Goal: Task Accomplishment & Management: Use online tool/utility

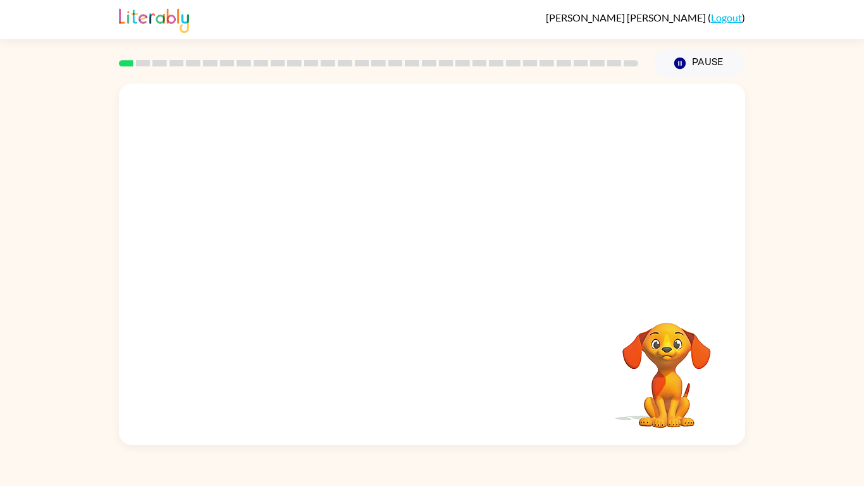
click at [858, 383] on div "Your browser must support playing .mp4 files to use Literably. Please try using…" at bounding box center [432, 261] width 864 height 367
click at [437, 288] on button "button" at bounding box center [431, 270] width 81 height 46
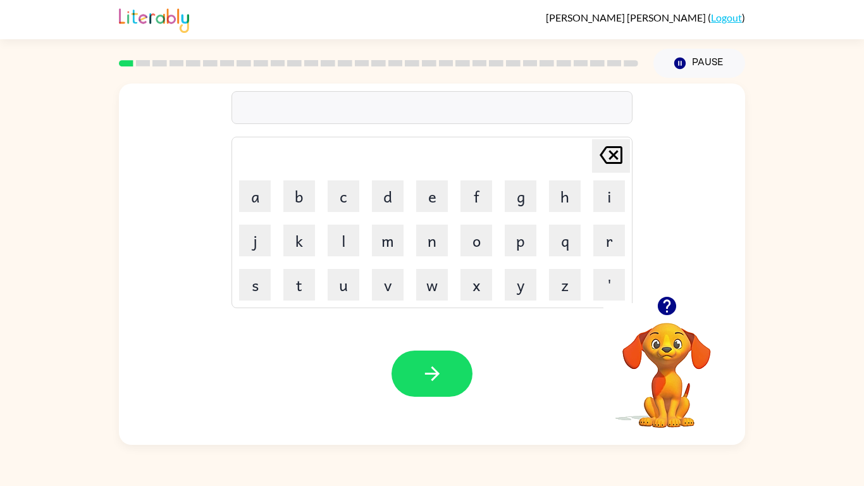
click at [443, 112] on div at bounding box center [431, 107] width 401 height 33
click at [456, 381] on button "button" at bounding box center [431, 373] width 81 height 46
click at [378, 123] on div at bounding box center [431, 107] width 401 height 33
click at [373, 116] on div at bounding box center [431, 107] width 401 height 33
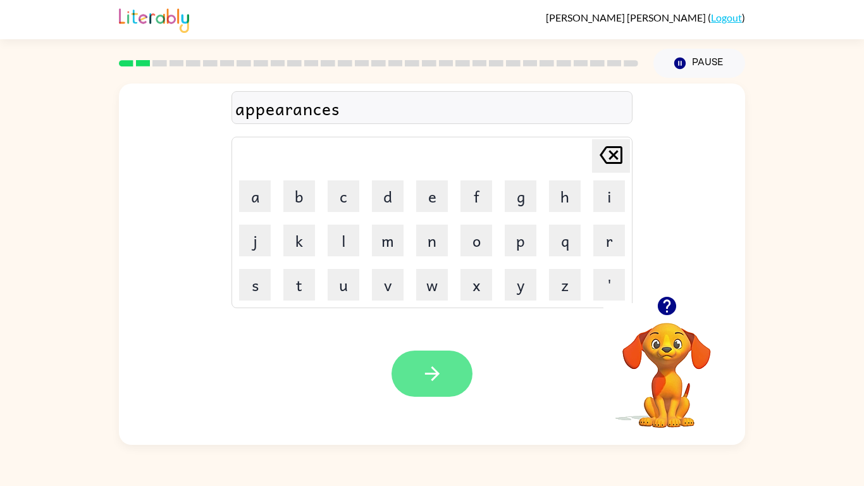
click at [430, 359] on button "button" at bounding box center [431, 373] width 81 height 46
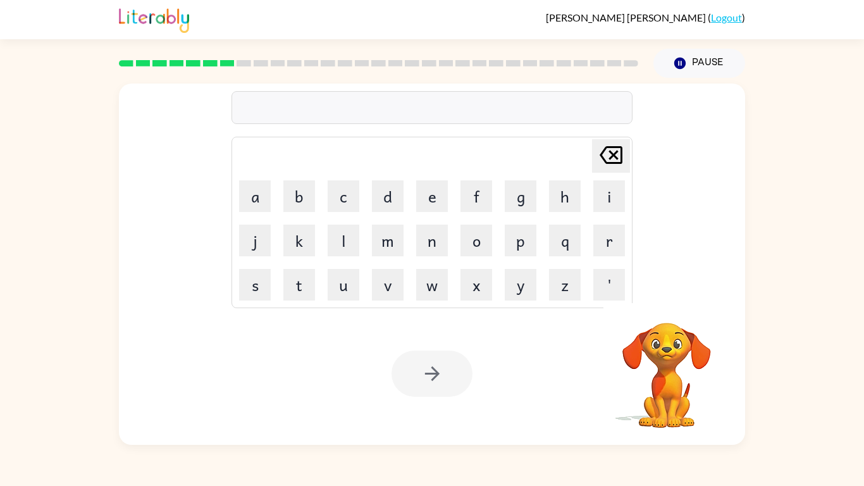
click at [462, 112] on div at bounding box center [431, 107] width 401 height 33
click at [696, 64] on button "Pause Pause" at bounding box center [699, 63] width 92 height 29
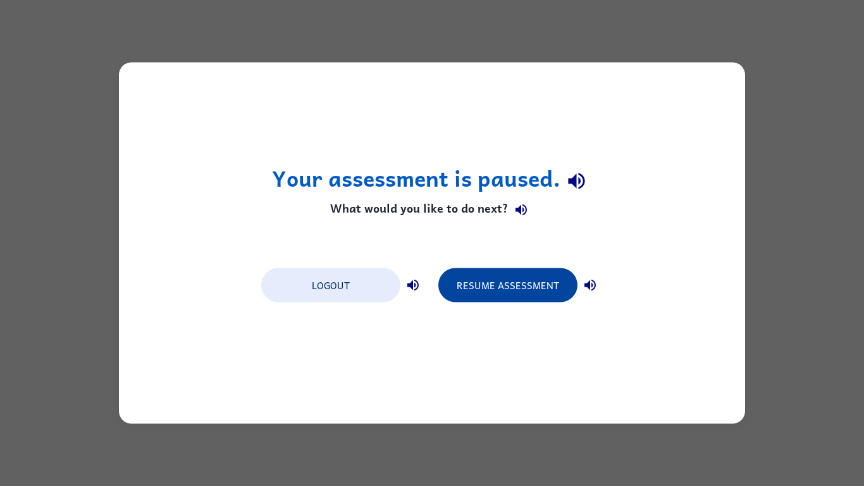
click at [492, 293] on button "Resume Assessment" at bounding box center [507, 285] width 139 height 34
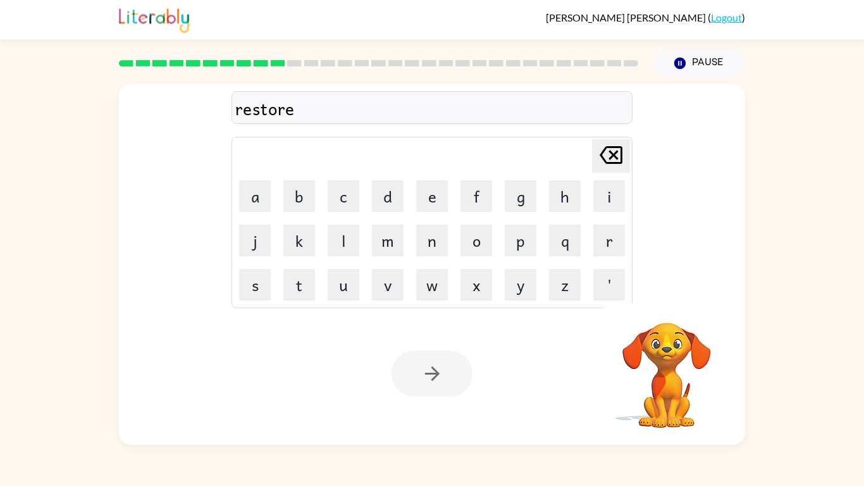
click at [440, 371] on div at bounding box center [431, 373] width 81 height 46
click at [440, 371] on icon "button" at bounding box center [432, 373] width 22 height 22
click at [440, 371] on div at bounding box center [431, 373] width 81 height 46
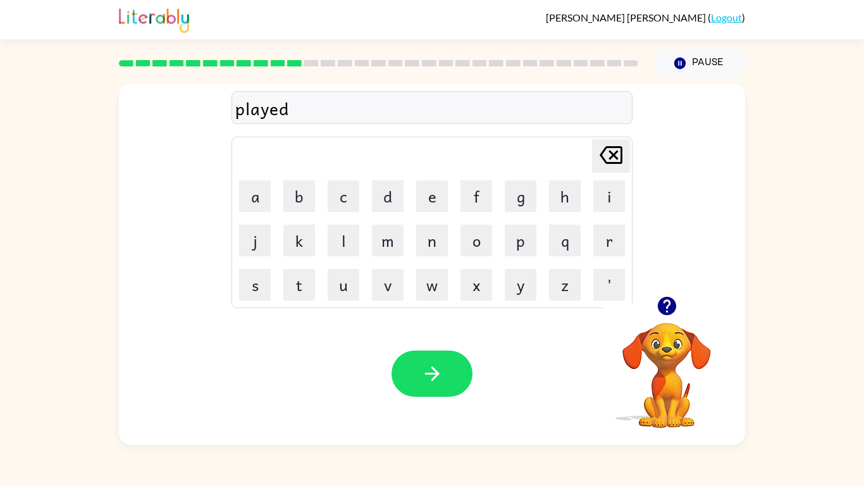
click at [663, 317] on button "button" at bounding box center [667, 306] width 32 height 32
click at [514, 109] on div "played" at bounding box center [431, 108] width 393 height 27
click at [319, 109] on div "played" at bounding box center [431, 108] width 393 height 27
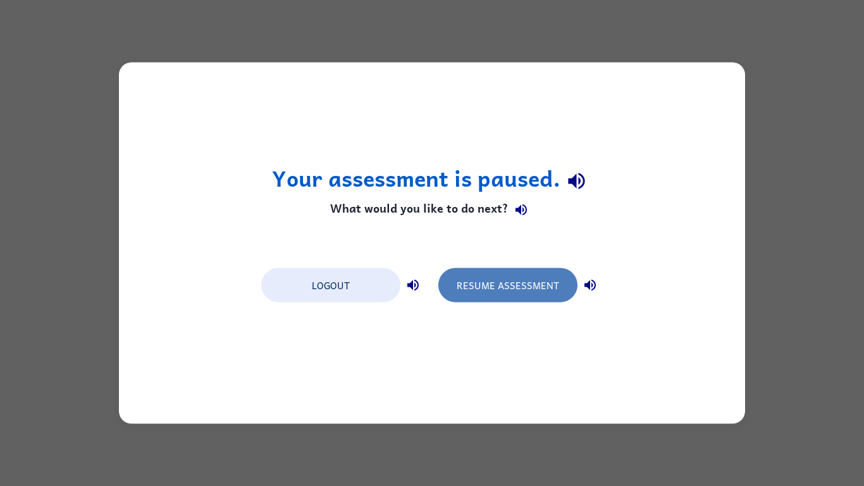
click at [531, 276] on button "Resume Assessment" at bounding box center [507, 285] width 139 height 34
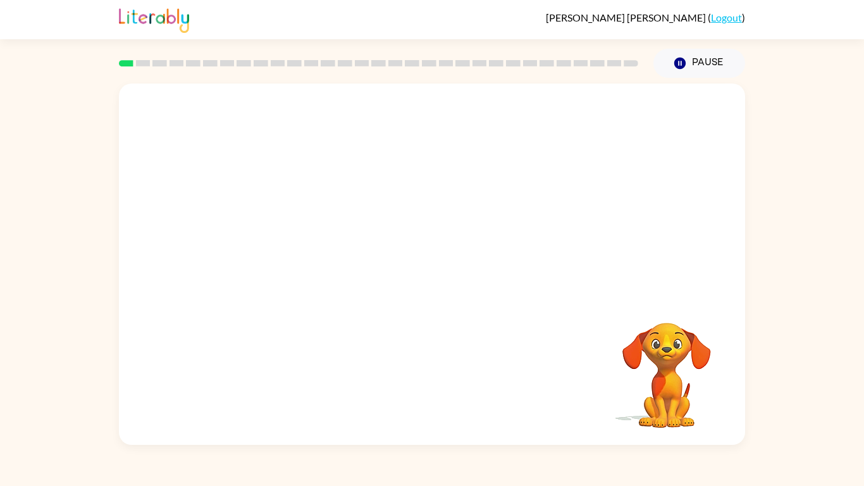
click at [285, 238] on video "Your browser must support playing .mp4 files to use Literably. Please try using…" at bounding box center [432, 189] width 626 height 212
click at [410, 271] on button "button" at bounding box center [431, 270] width 81 height 46
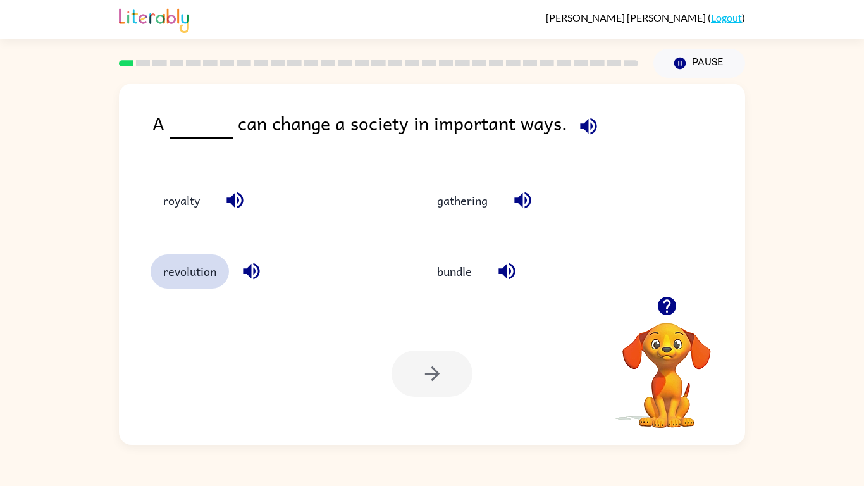
click at [187, 275] on button "revolution" at bounding box center [190, 271] width 78 height 34
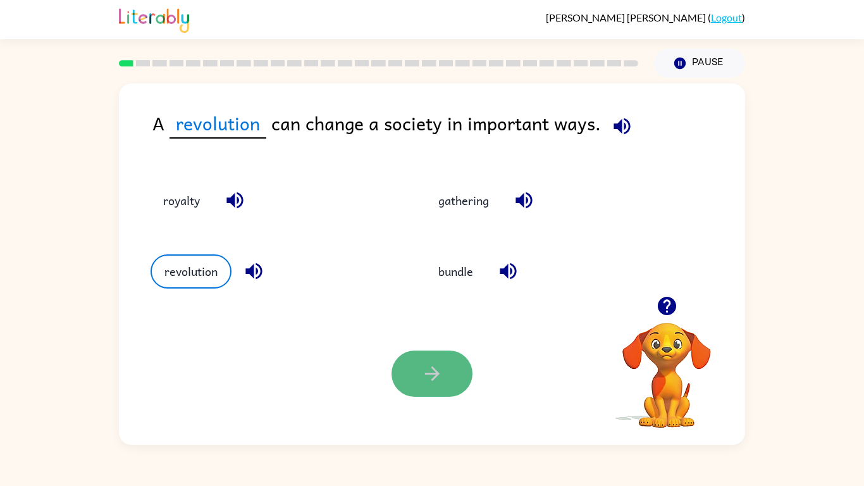
click at [438, 377] on icon "button" at bounding box center [432, 373] width 22 height 22
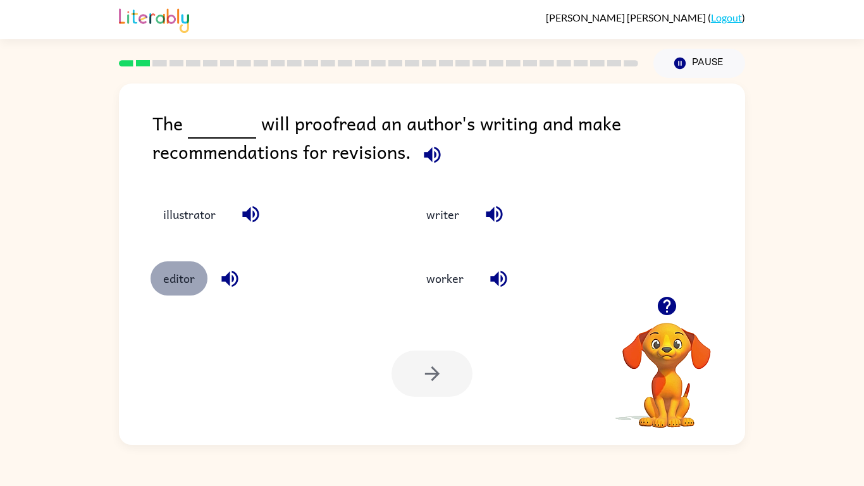
click at [168, 293] on button "editor" at bounding box center [179, 278] width 57 height 34
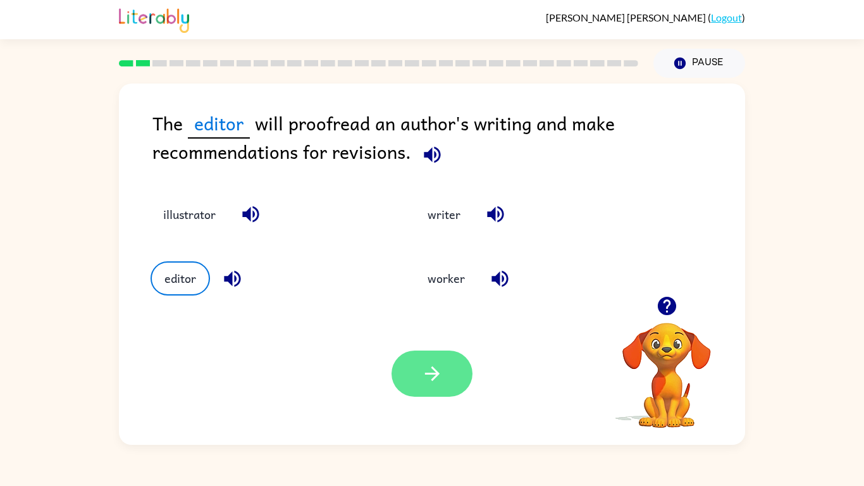
click at [431, 376] on icon "button" at bounding box center [432, 373] width 22 height 22
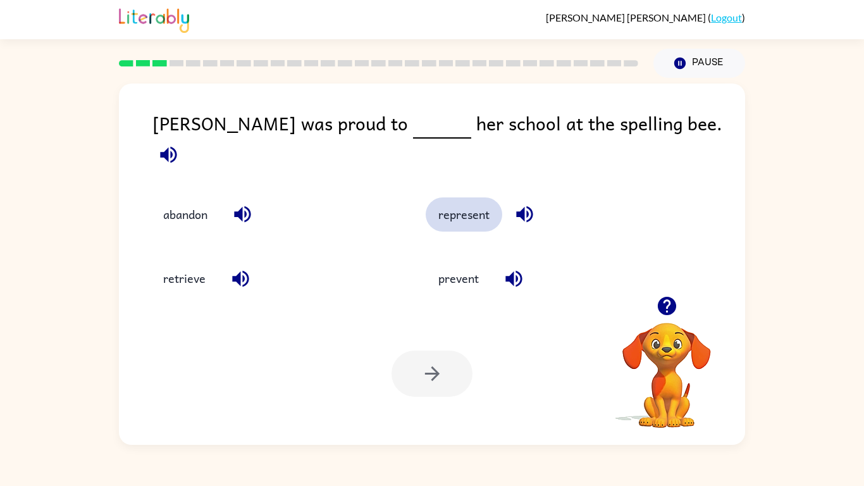
click at [489, 208] on button "represent" at bounding box center [464, 214] width 77 height 34
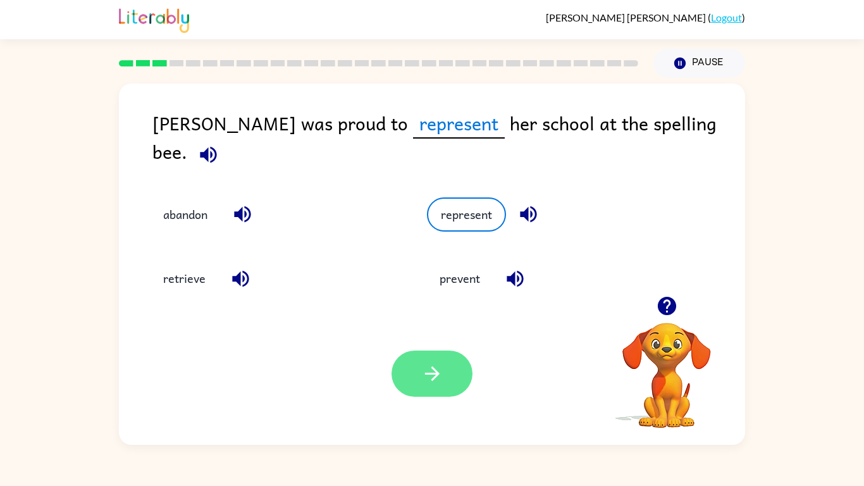
click at [430, 381] on icon "button" at bounding box center [432, 373] width 22 height 22
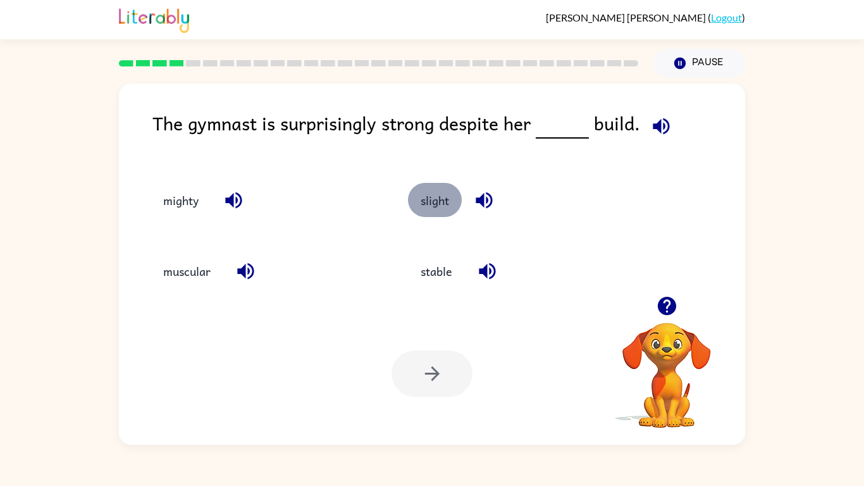
click at [436, 208] on button "slight" at bounding box center [435, 200] width 54 height 34
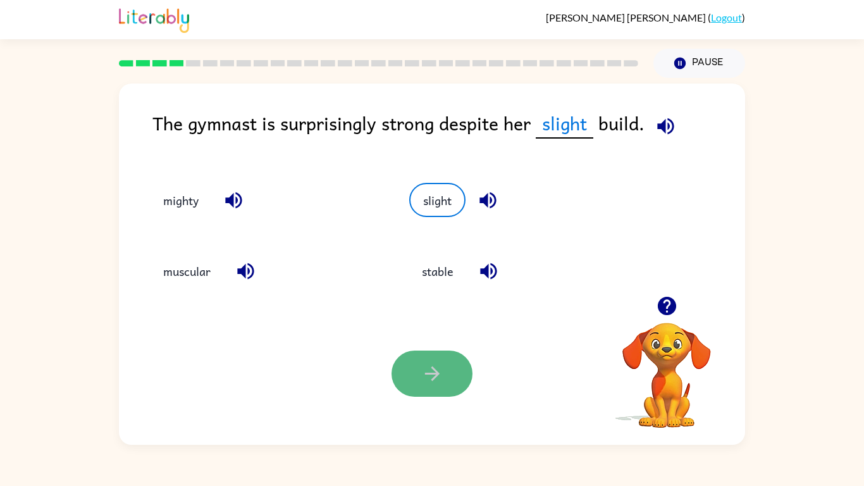
click at [409, 360] on button "button" at bounding box center [431, 373] width 81 height 46
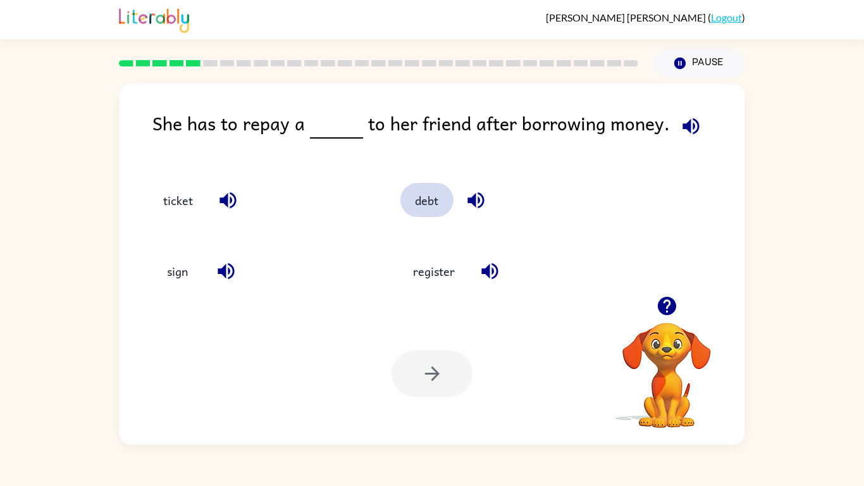
click at [411, 209] on button "debt" at bounding box center [426, 200] width 53 height 34
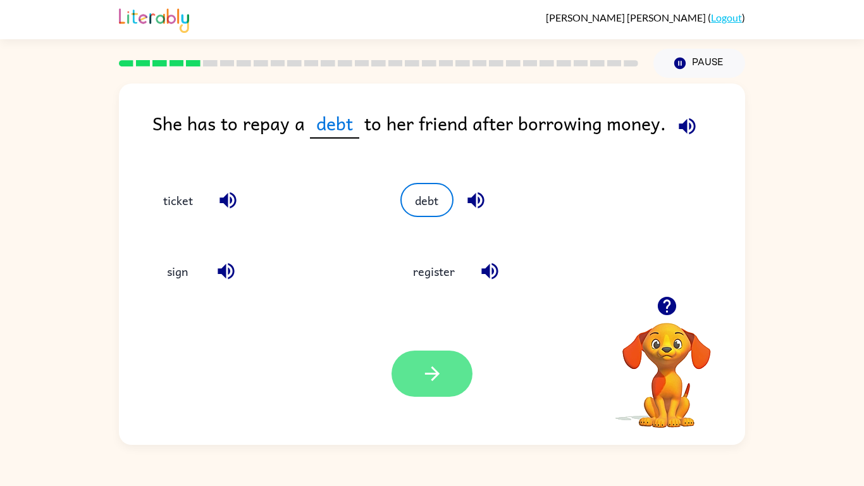
click at [433, 370] on icon "button" at bounding box center [432, 373] width 22 height 22
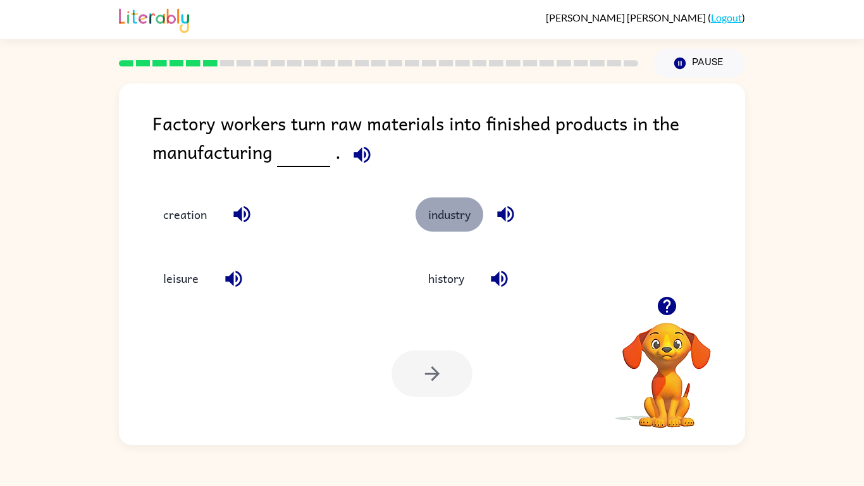
click at [460, 223] on button "industry" at bounding box center [449, 214] width 68 height 34
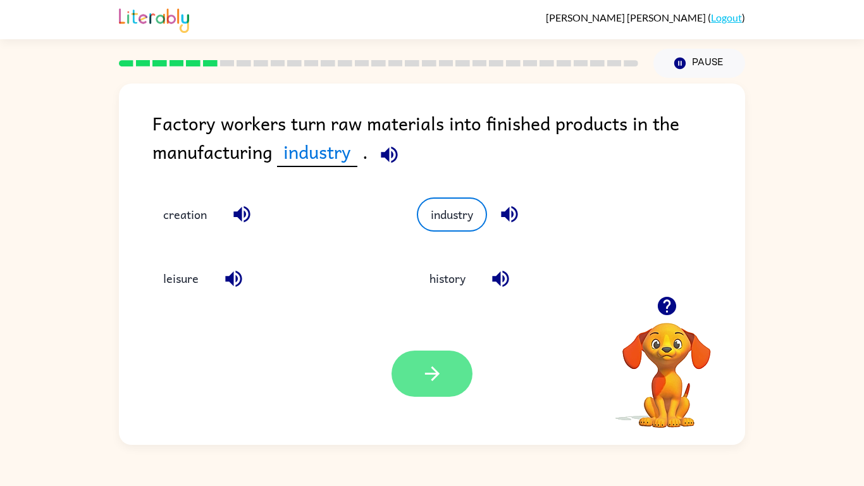
click at [414, 373] on button "button" at bounding box center [431, 373] width 81 height 46
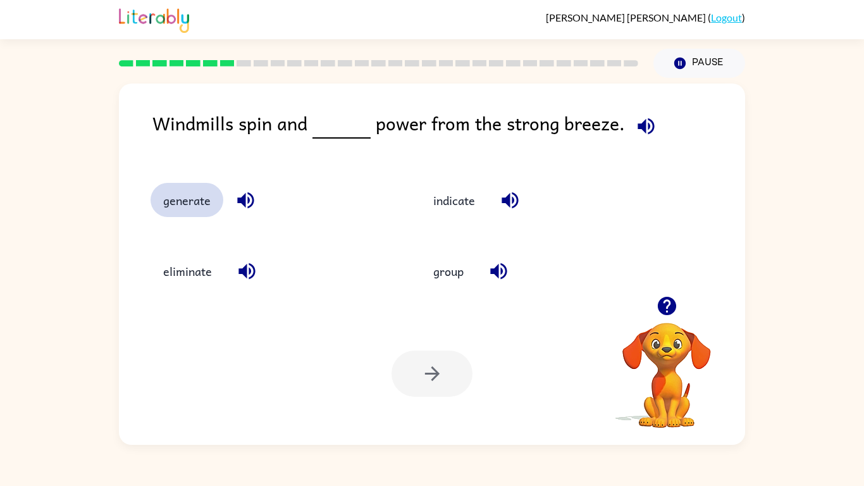
click at [180, 197] on button "generate" at bounding box center [187, 200] width 73 height 34
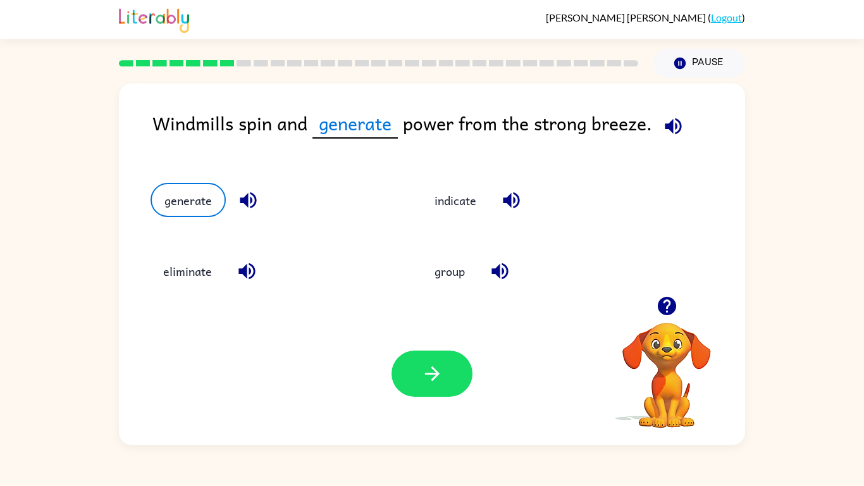
click at [398, 348] on div "Your browser must support playing .mp4 files to use Literably. Please try using…" at bounding box center [432, 373] width 626 height 142
click at [421, 359] on button "button" at bounding box center [431, 373] width 81 height 46
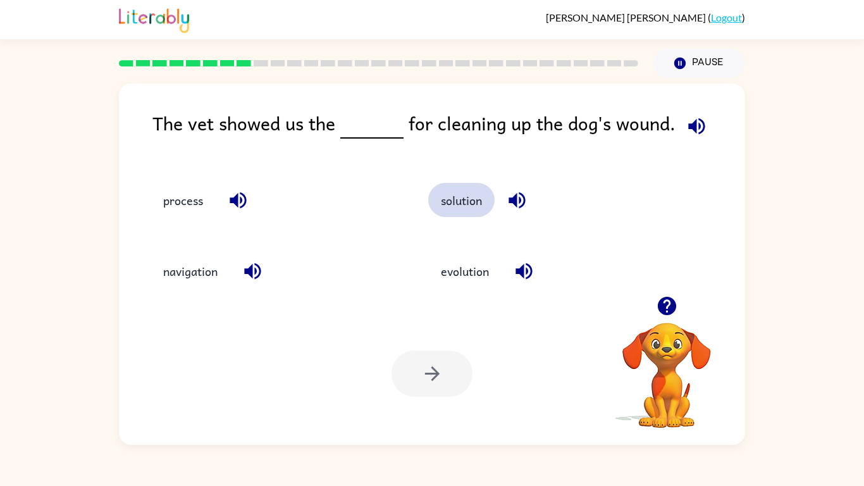
click at [460, 195] on button "solution" at bounding box center [461, 200] width 66 height 34
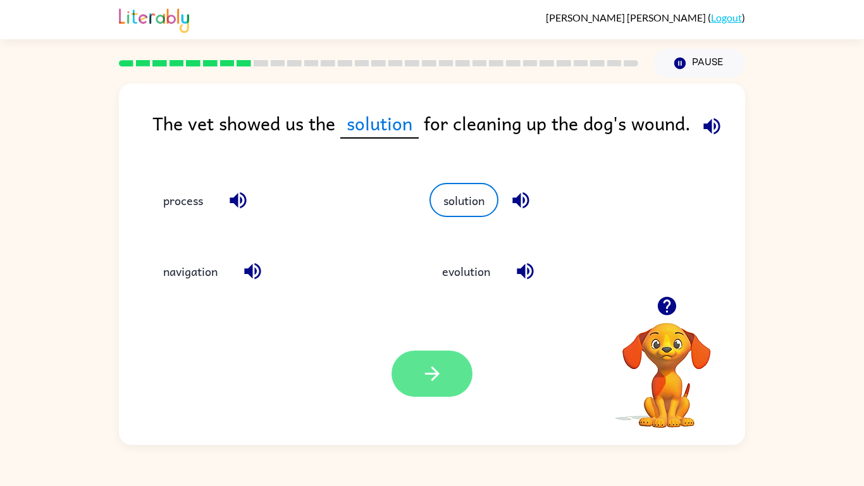
click at [417, 365] on button "button" at bounding box center [431, 373] width 81 height 46
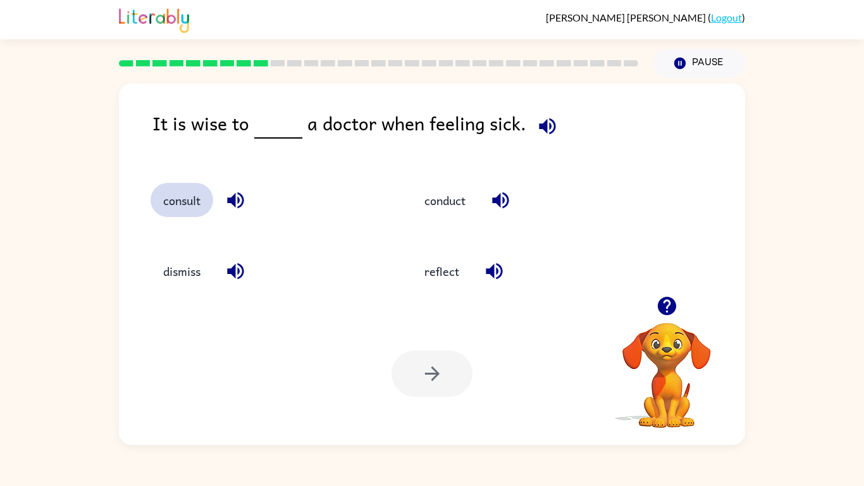
click at [187, 202] on button "consult" at bounding box center [182, 200] width 63 height 34
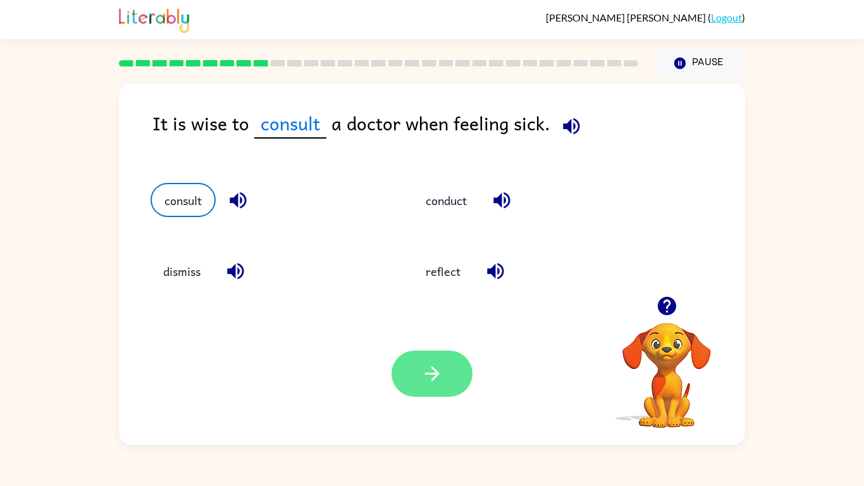
click at [443, 369] on icon "button" at bounding box center [432, 373] width 22 height 22
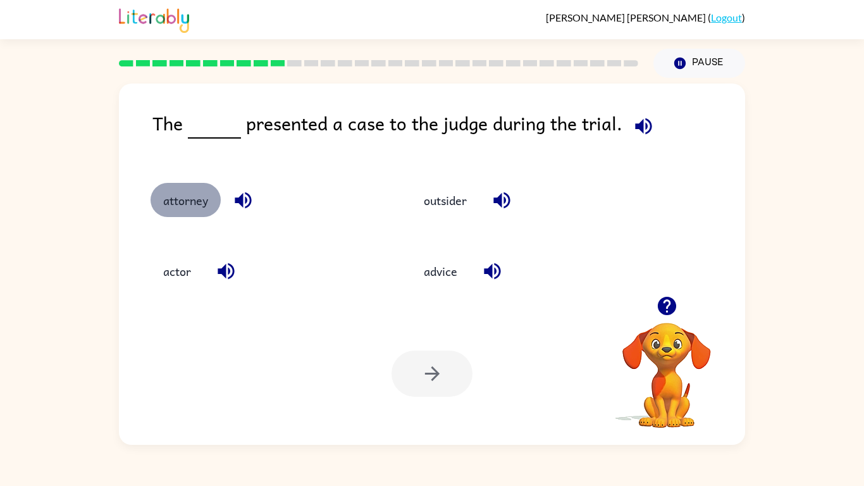
click at [174, 207] on button "attorney" at bounding box center [186, 200] width 70 height 34
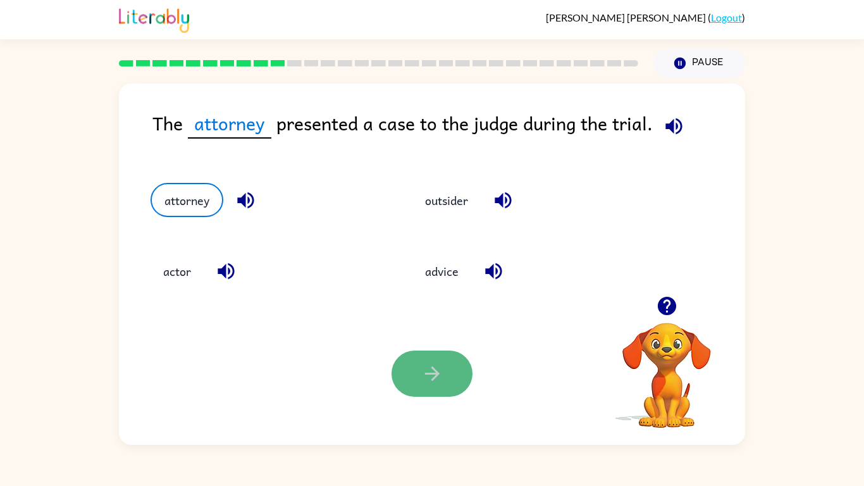
click at [424, 380] on icon "button" at bounding box center [432, 373] width 22 height 22
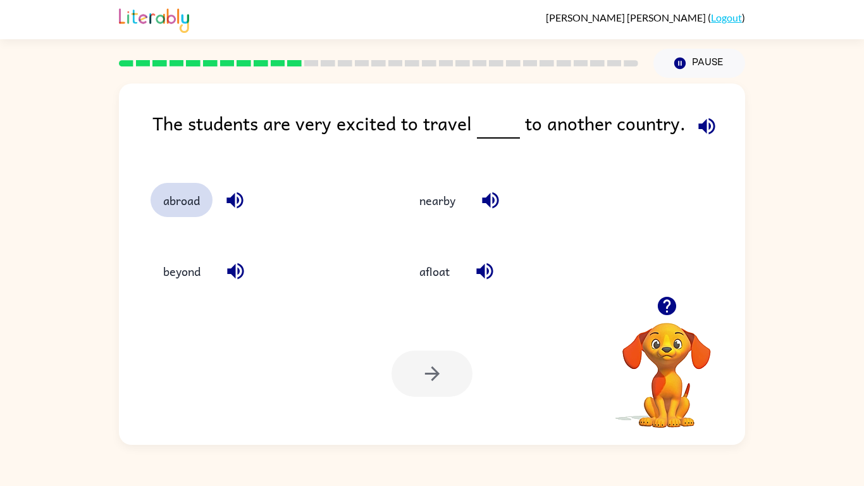
click at [188, 211] on button "abroad" at bounding box center [182, 200] width 62 height 34
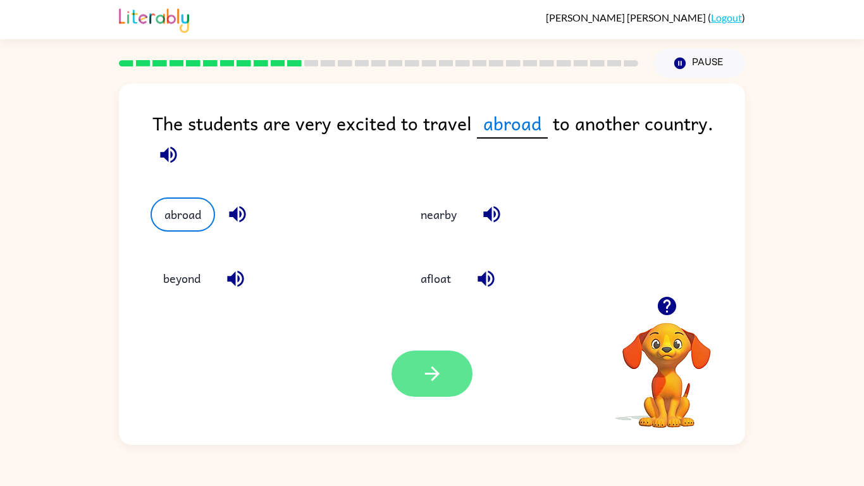
click at [419, 371] on button "button" at bounding box center [431, 373] width 81 height 46
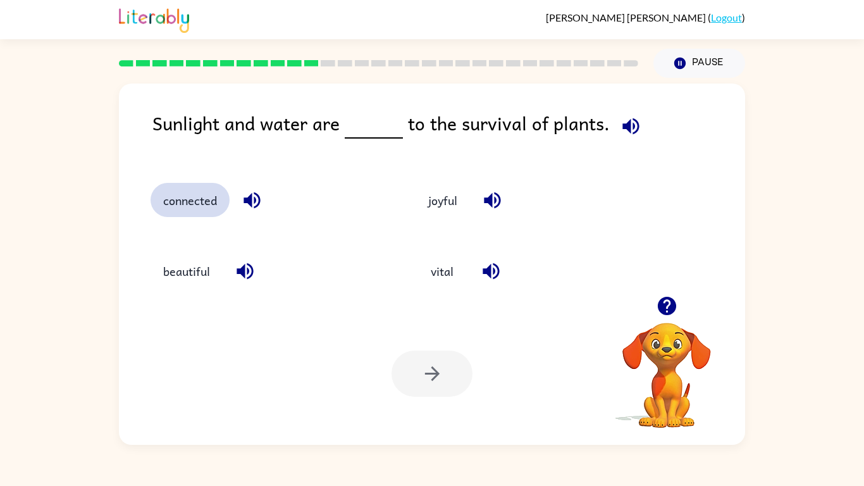
click at [210, 204] on button "connected" at bounding box center [190, 200] width 79 height 34
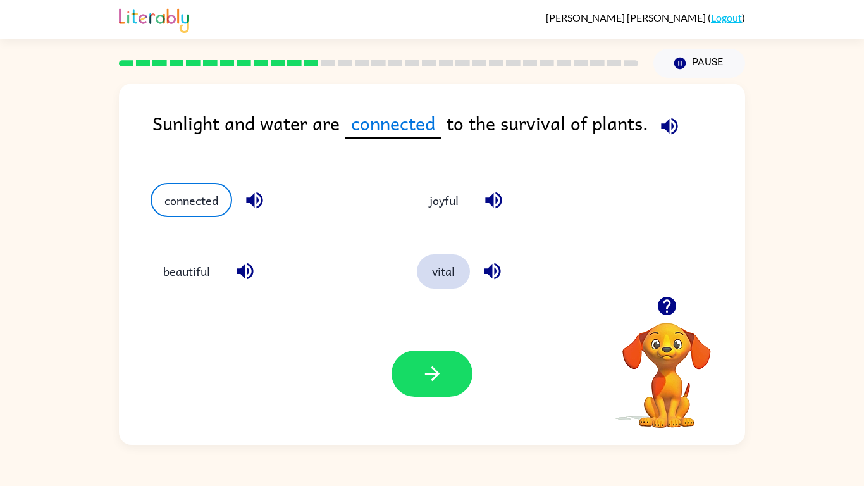
click at [453, 271] on button "vital" at bounding box center [443, 271] width 53 height 34
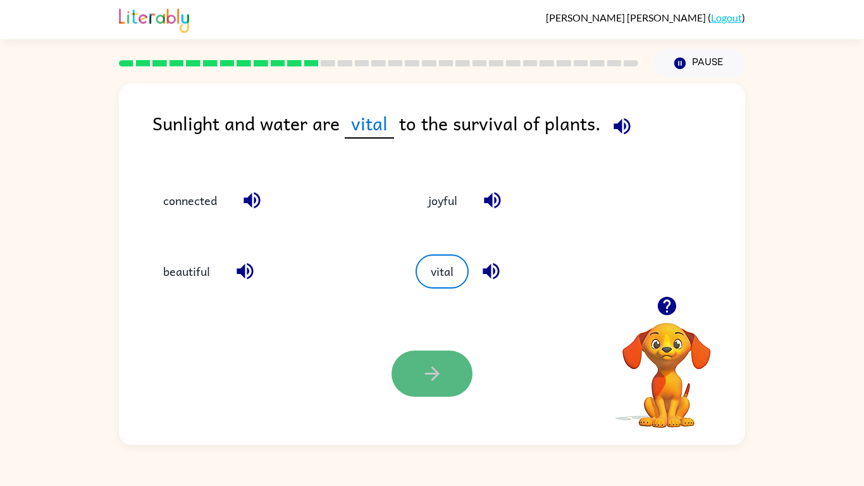
click at [442, 367] on icon "button" at bounding box center [432, 373] width 22 height 22
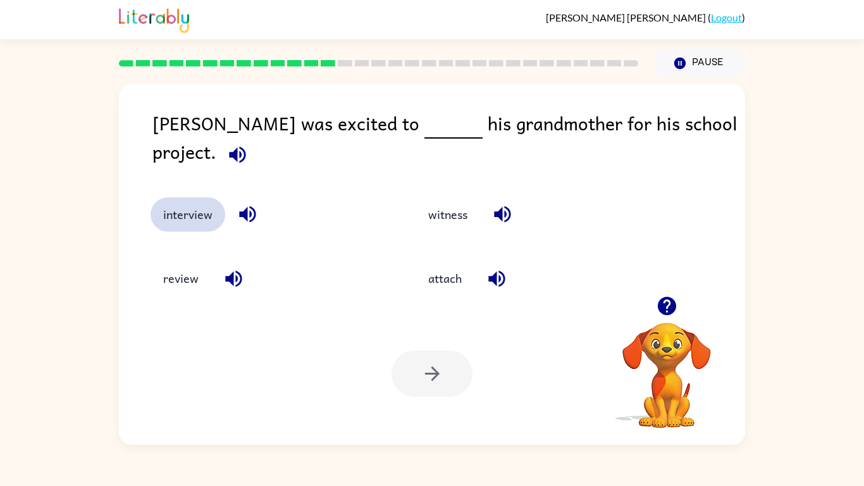
click at [207, 201] on button "interview" at bounding box center [188, 214] width 75 height 34
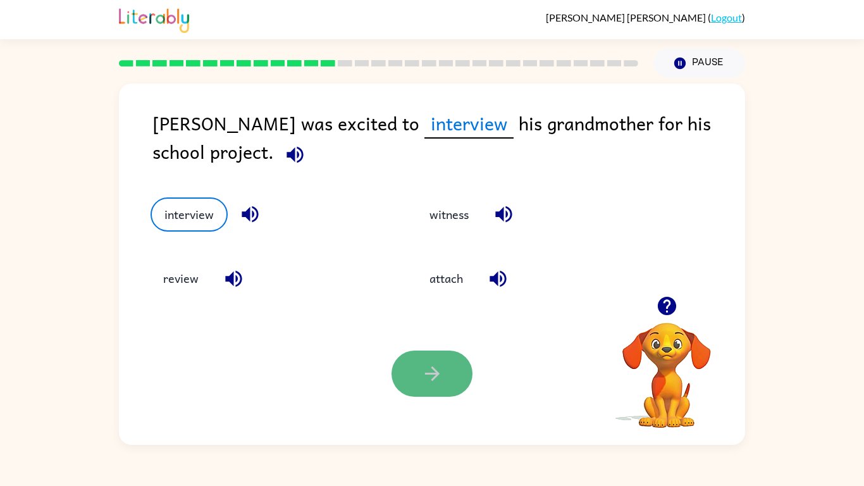
click at [432, 371] on icon "button" at bounding box center [432, 373] width 22 height 22
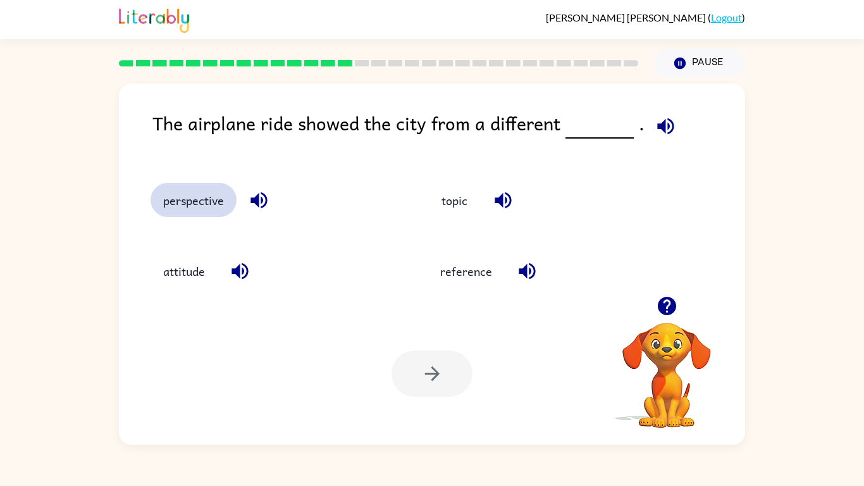
click at [187, 193] on button "perspective" at bounding box center [194, 200] width 86 height 34
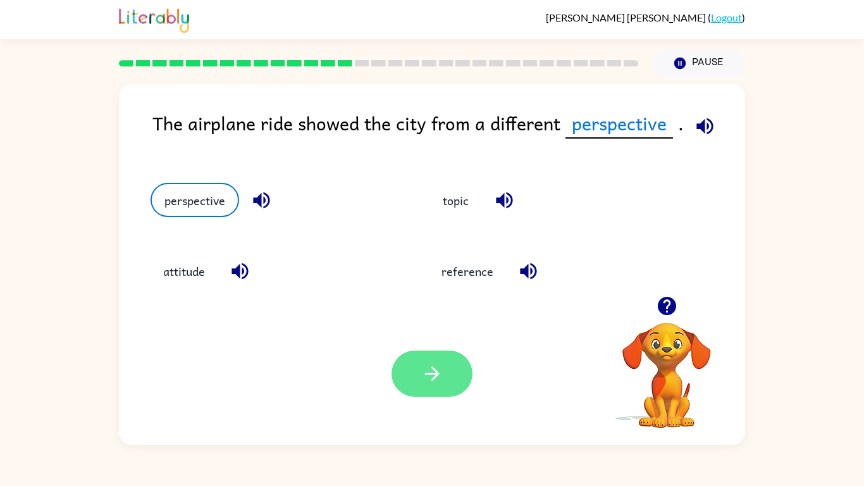
click at [434, 379] on icon "button" at bounding box center [432, 373] width 22 height 22
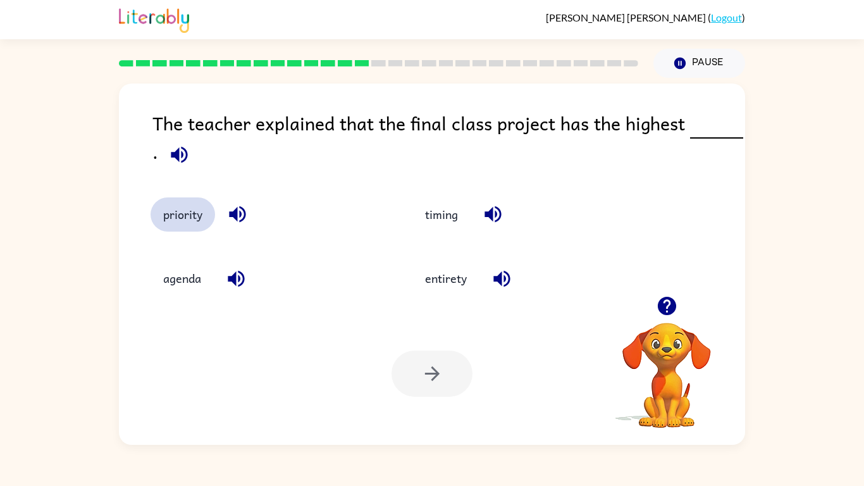
click at [180, 218] on button "priority" at bounding box center [183, 214] width 65 height 34
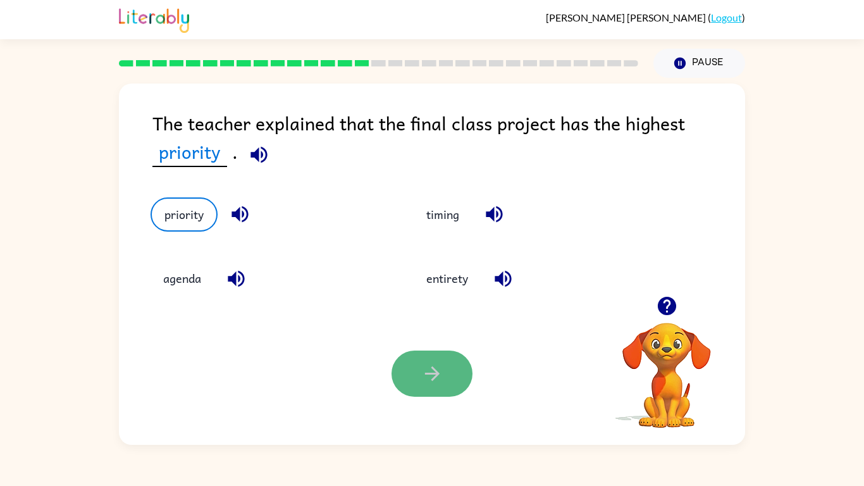
click at [457, 387] on button "button" at bounding box center [431, 373] width 81 height 46
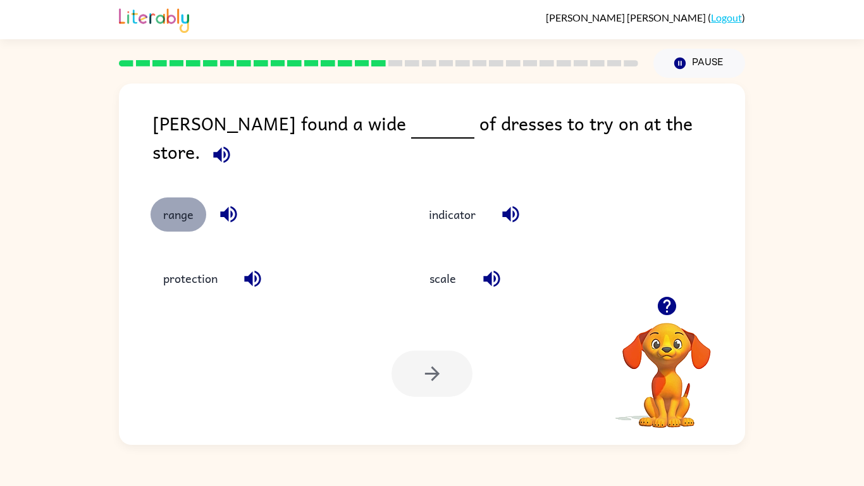
click at [157, 197] on button "range" at bounding box center [179, 214] width 56 height 34
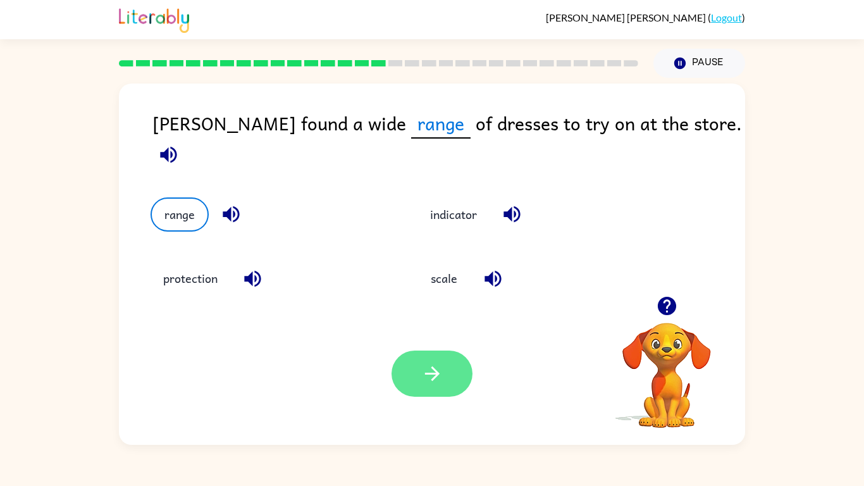
click at [426, 378] on icon "button" at bounding box center [432, 373] width 22 height 22
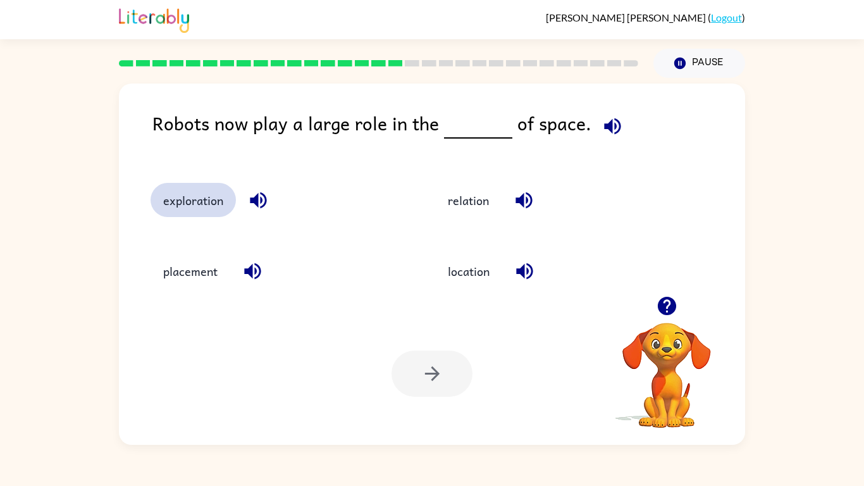
click at [199, 209] on button "exploration" at bounding box center [193, 200] width 85 height 34
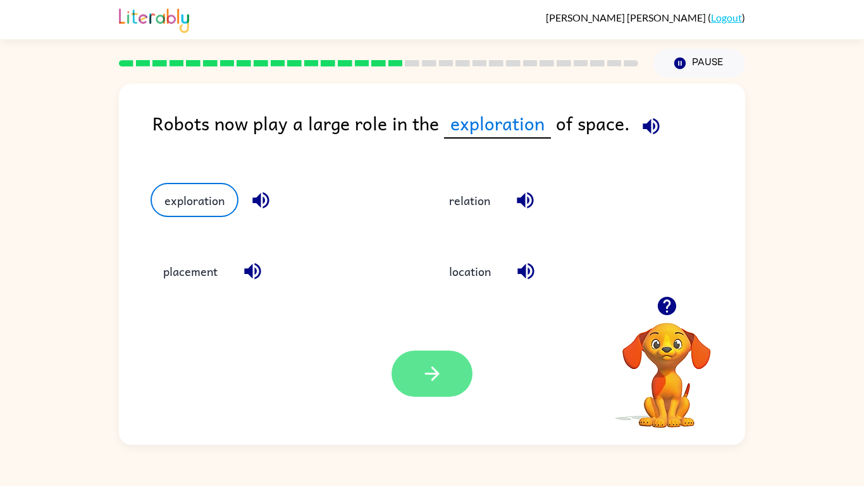
click at [441, 383] on icon "button" at bounding box center [432, 373] width 22 height 22
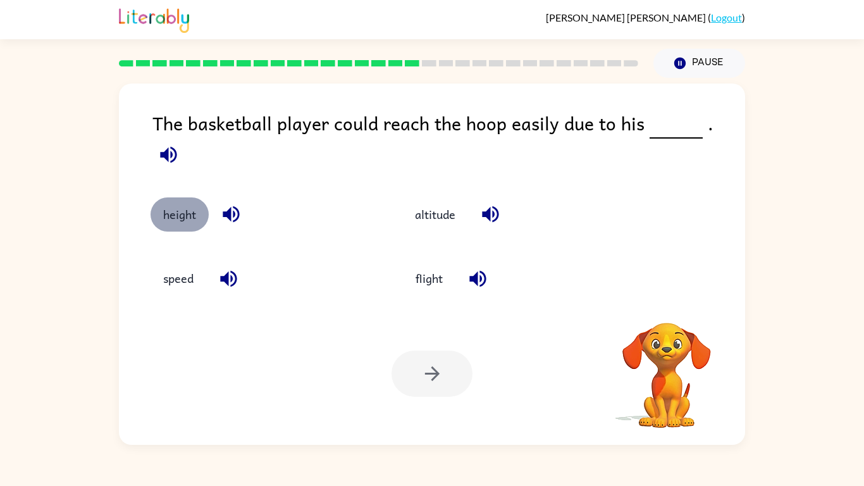
click at [197, 210] on button "height" at bounding box center [180, 214] width 58 height 34
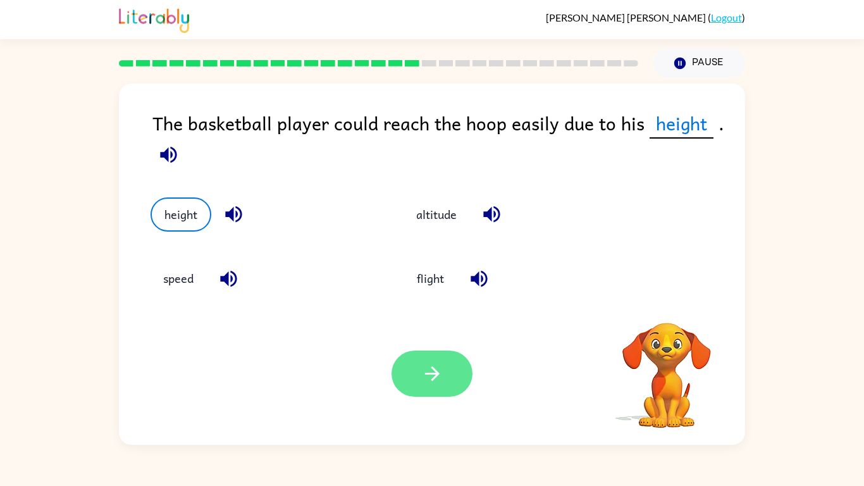
click at [446, 371] on button "button" at bounding box center [431, 373] width 81 height 46
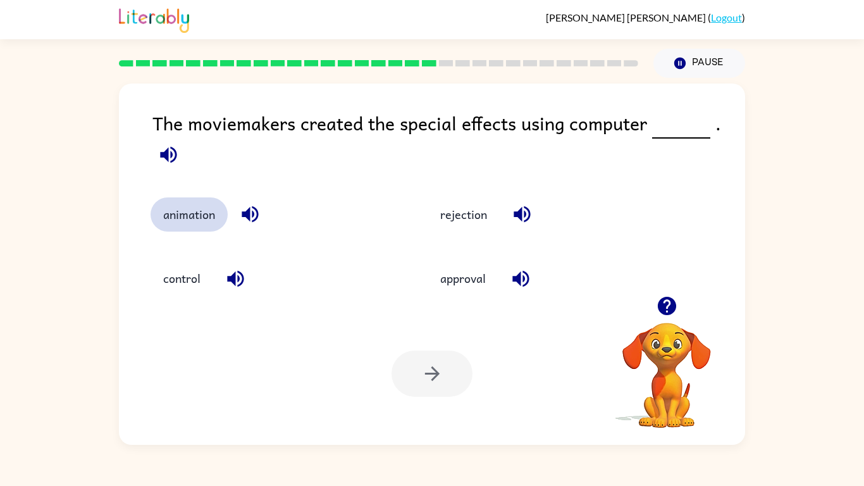
click at [181, 212] on button "animation" at bounding box center [189, 214] width 77 height 34
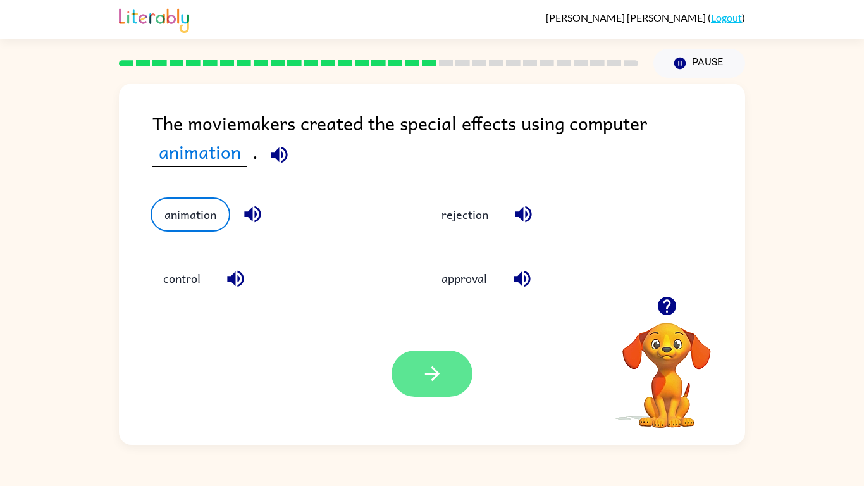
click at [422, 379] on icon "button" at bounding box center [432, 373] width 22 height 22
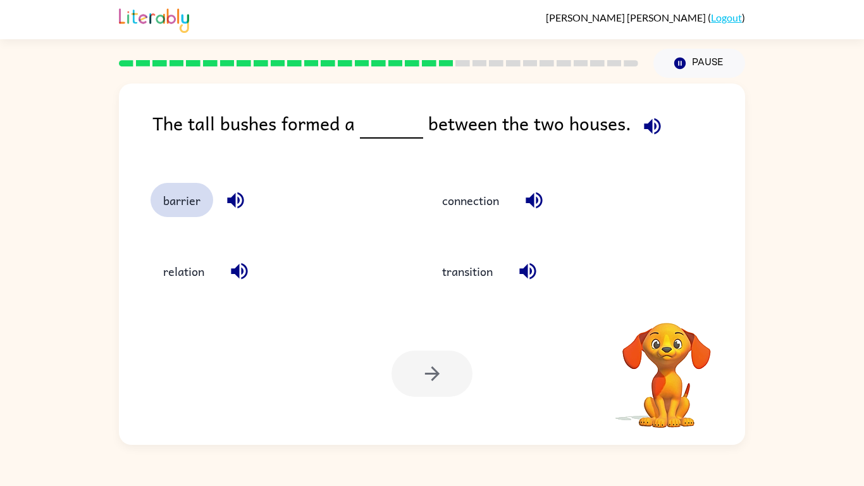
click at [172, 207] on button "barrier" at bounding box center [182, 200] width 63 height 34
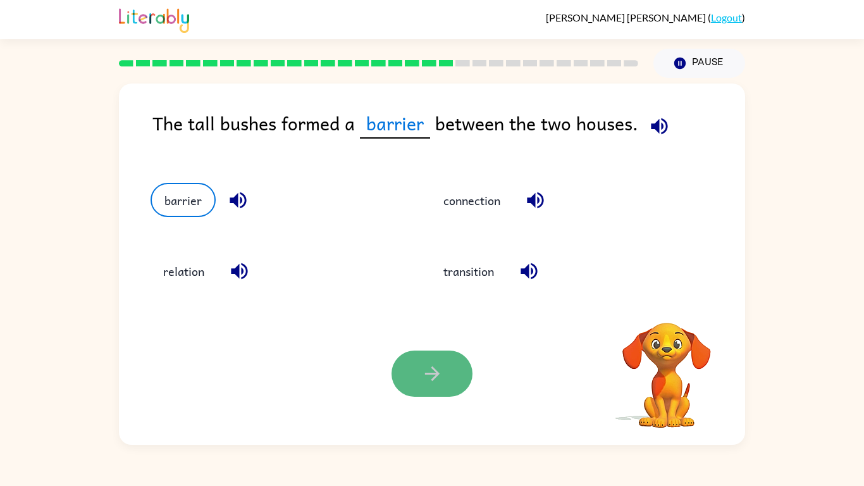
click at [449, 372] on button "button" at bounding box center [431, 373] width 81 height 46
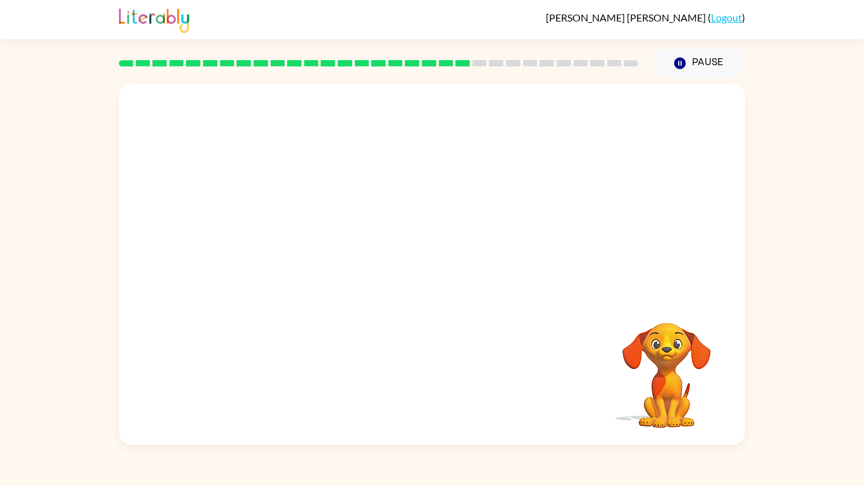
click at [319, 257] on video "Your browser must support playing .mp4 files to use Literably. Please try using…" at bounding box center [432, 189] width 626 height 212
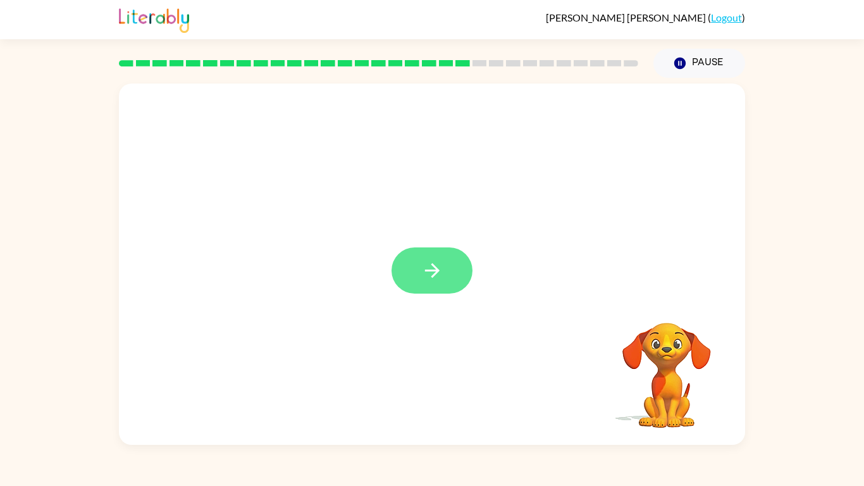
click at [431, 273] on icon "button" at bounding box center [432, 270] width 22 height 22
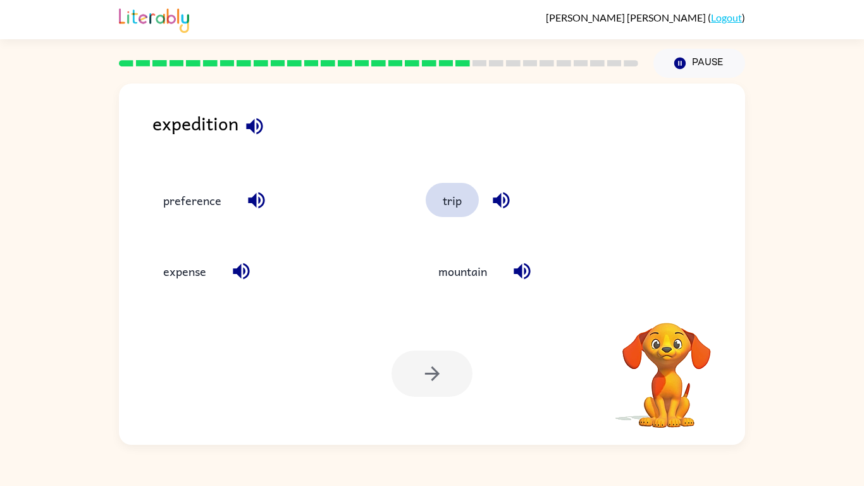
click at [448, 202] on button "trip" at bounding box center [452, 200] width 53 height 34
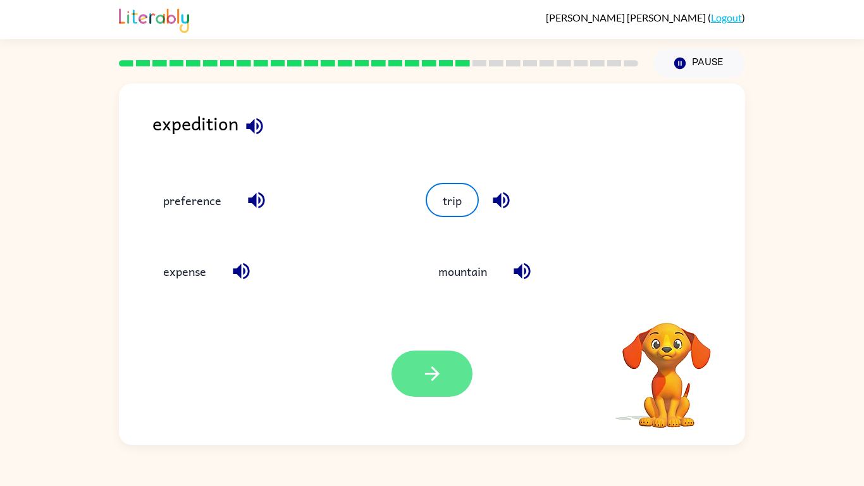
click at [448, 366] on button "button" at bounding box center [431, 373] width 81 height 46
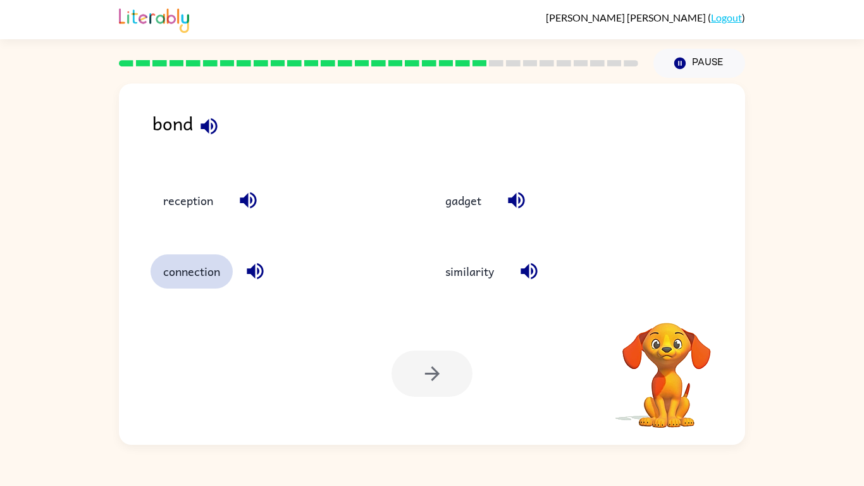
click at [197, 262] on button "connection" at bounding box center [192, 271] width 82 height 34
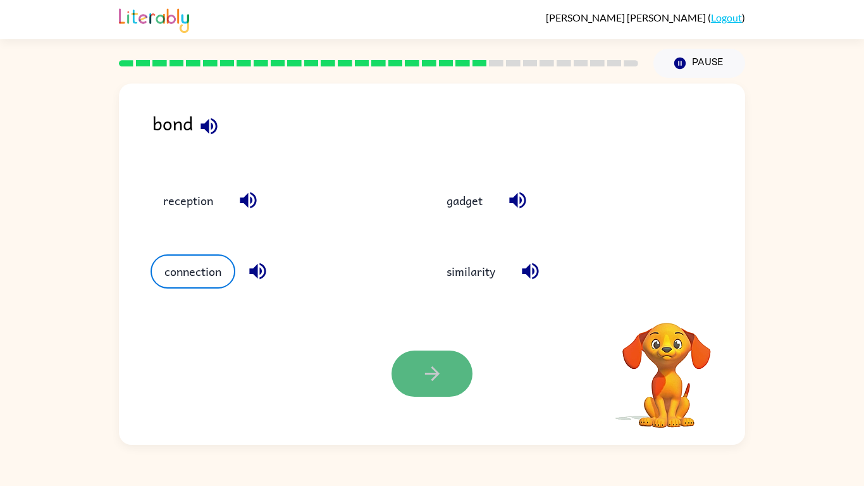
click at [425, 381] on icon "button" at bounding box center [432, 373] width 22 height 22
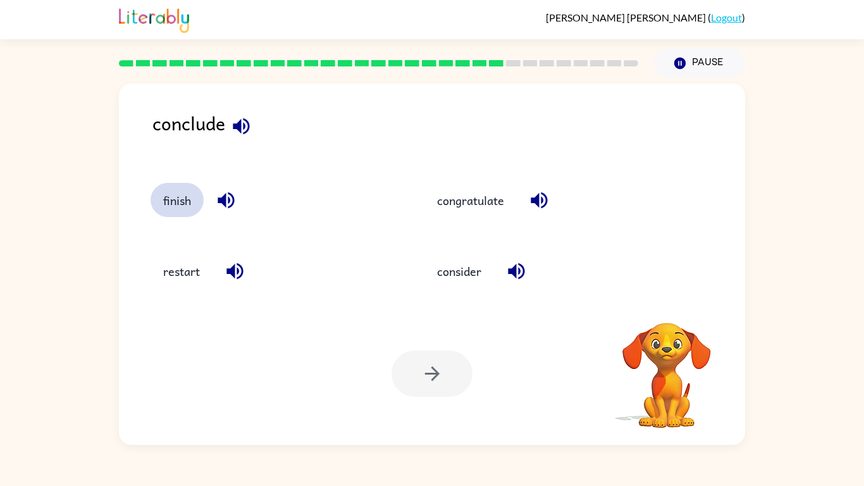
click at [173, 198] on button "finish" at bounding box center [177, 200] width 53 height 34
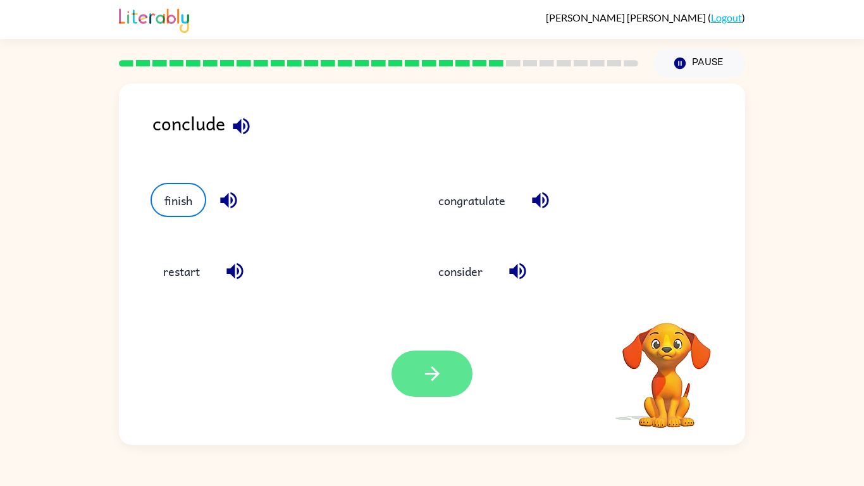
click at [455, 383] on button "button" at bounding box center [431, 373] width 81 height 46
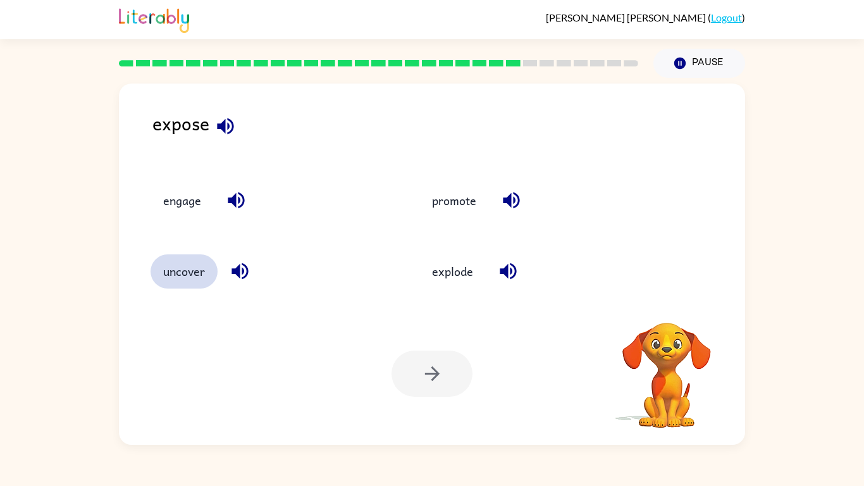
click at [194, 275] on button "uncover" at bounding box center [184, 271] width 67 height 34
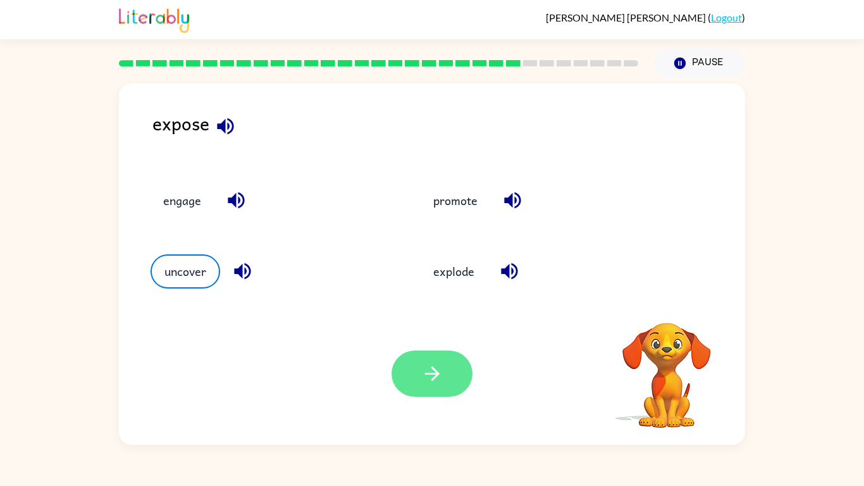
click at [448, 378] on button "button" at bounding box center [431, 373] width 81 height 46
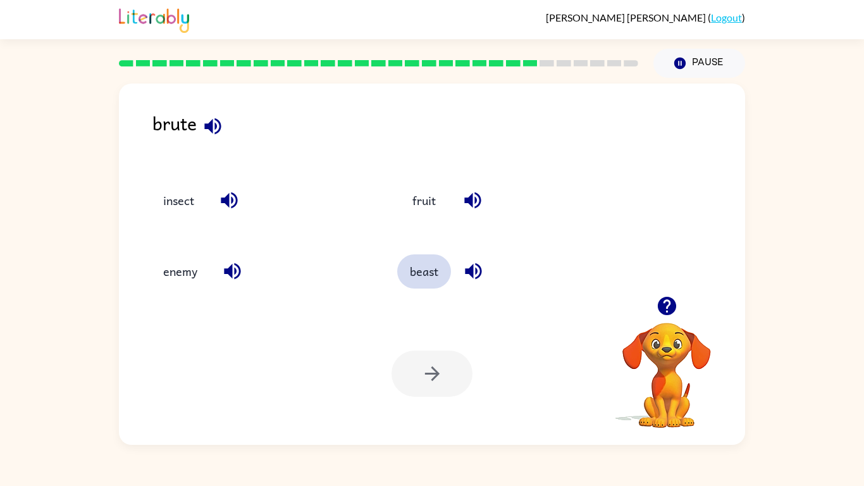
click at [412, 276] on button "beast" at bounding box center [424, 271] width 54 height 34
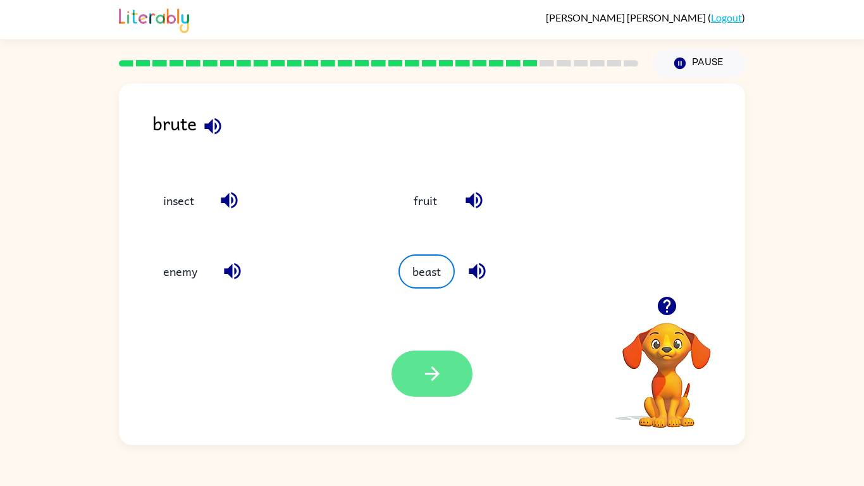
click at [423, 366] on icon "button" at bounding box center [432, 373] width 22 height 22
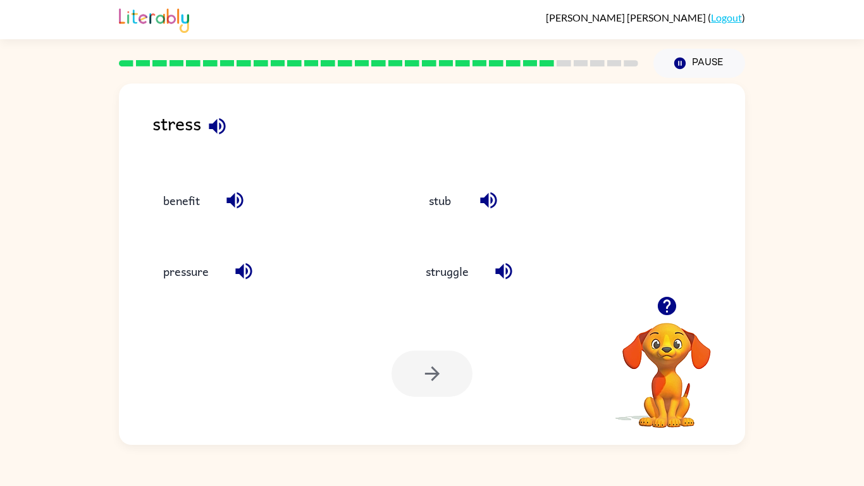
click at [204, 289] on div "pressure" at bounding box center [257, 265] width 262 height 71
click at [197, 274] on button "pressure" at bounding box center [186, 271] width 71 height 34
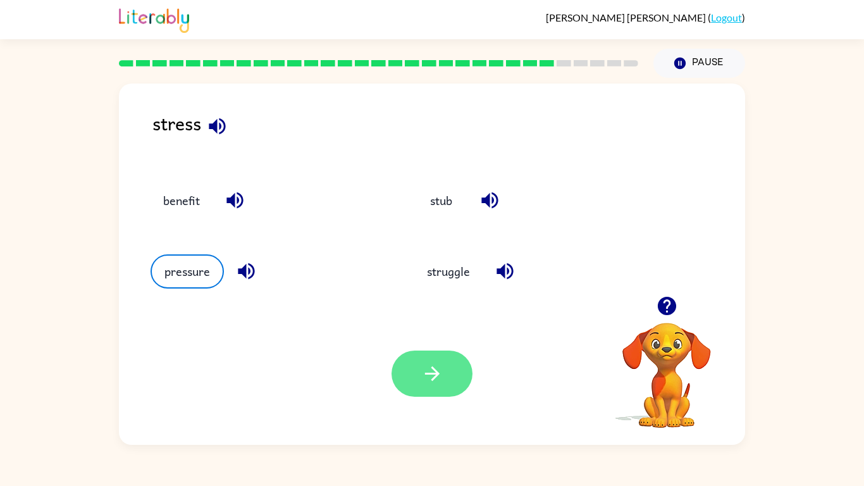
click at [429, 370] on icon "button" at bounding box center [432, 373] width 22 height 22
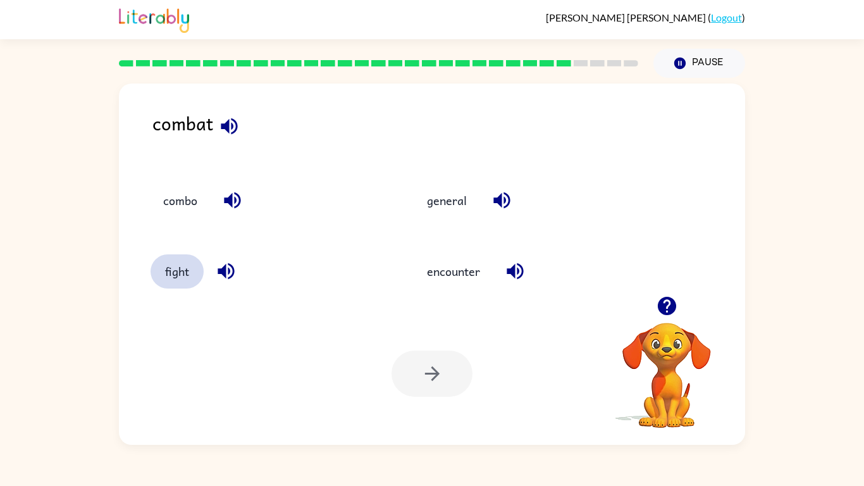
click at [175, 269] on button "fight" at bounding box center [177, 271] width 53 height 34
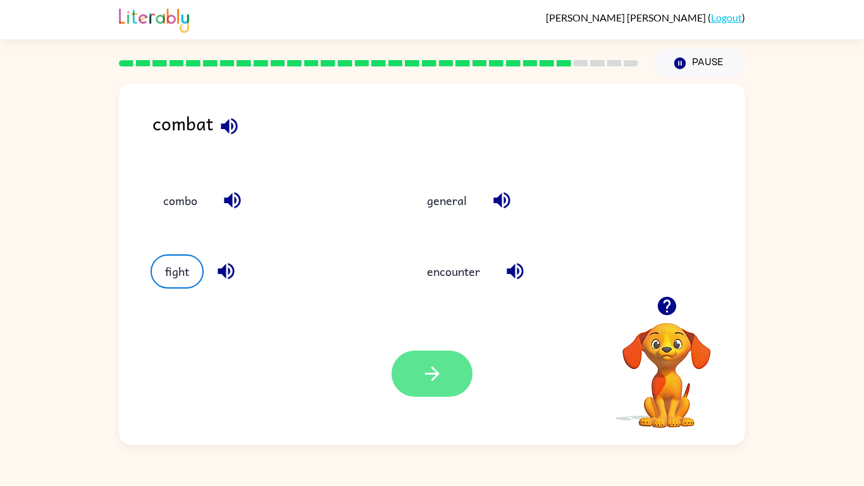
click at [445, 376] on button "button" at bounding box center [431, 373] width 81 height 46
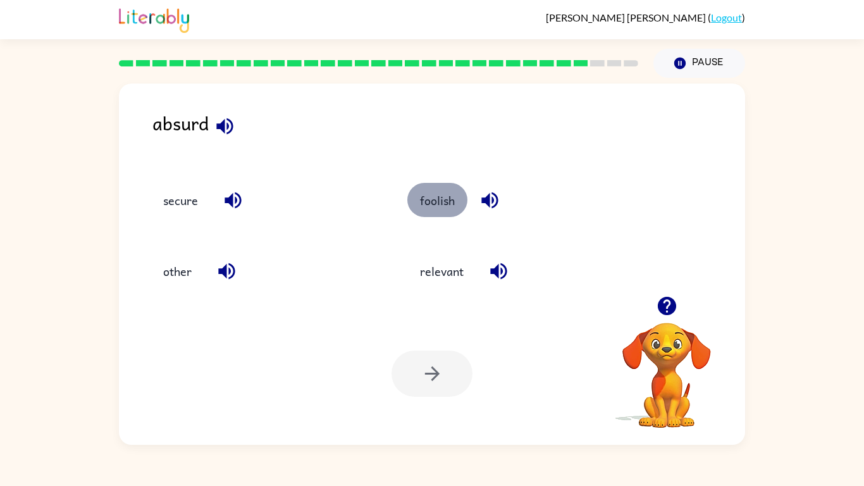
click at [446, 198] on button "foolish" at bounding box center [437, 200] width 60 height 34
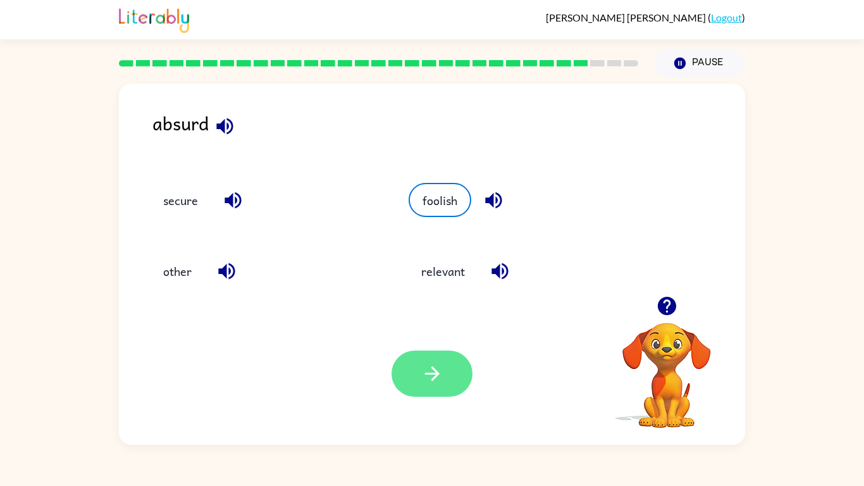
click at [421, 372] on icon "button" at bounding box center [432, 373] width 22 height 22
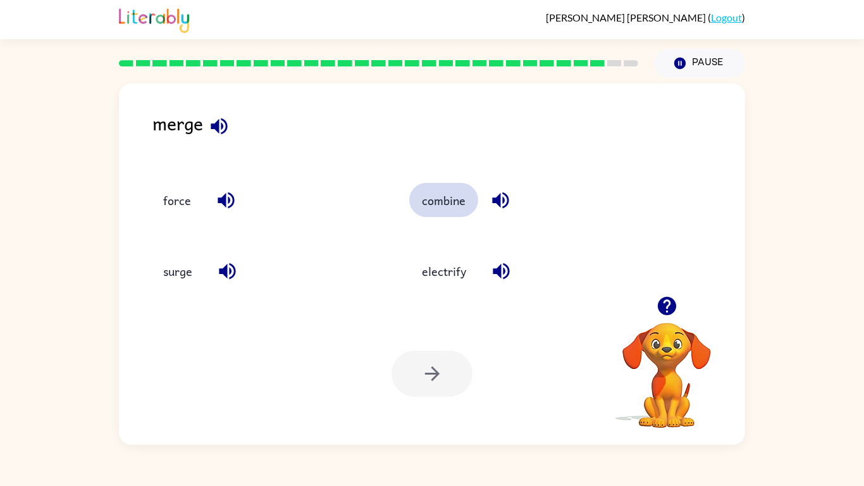
click at [431, 205] on button "combine" at bounding box center [443, 200] width 69 height 34
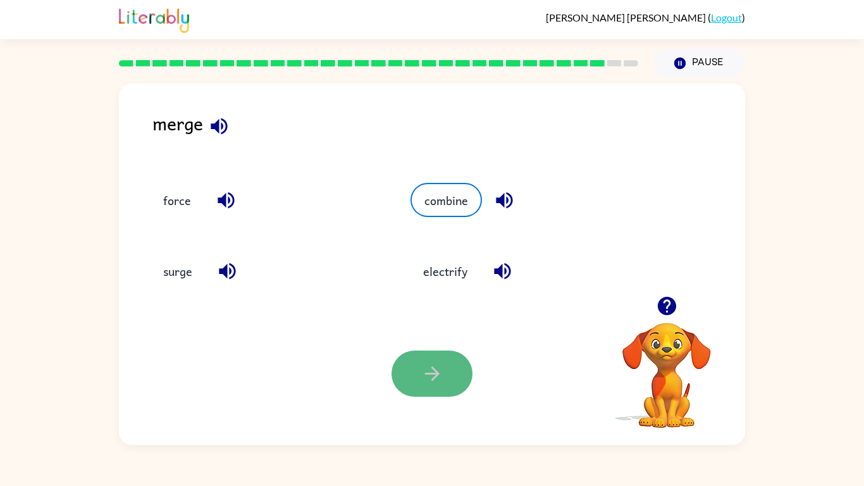
click at [438, 359] on button "button" at bounding box center [431, 373] width 81 height 46
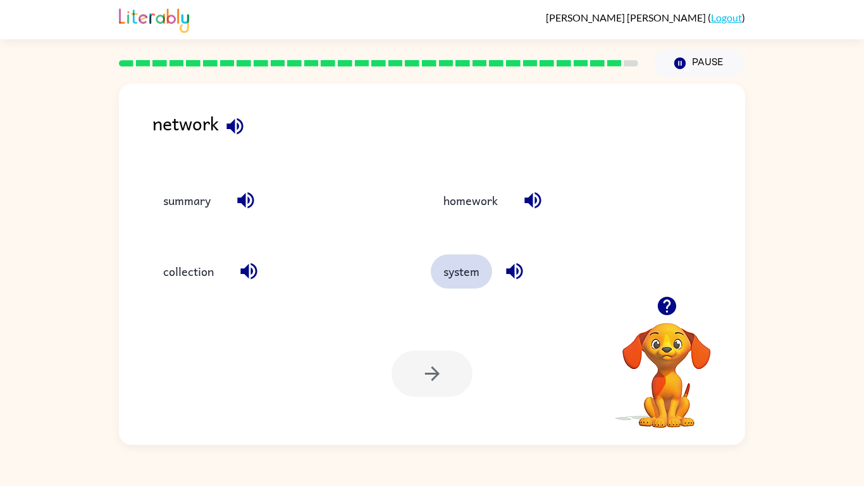
click at [471, 286] on button "system" at bounding box center [461, 271] width 61 height 34
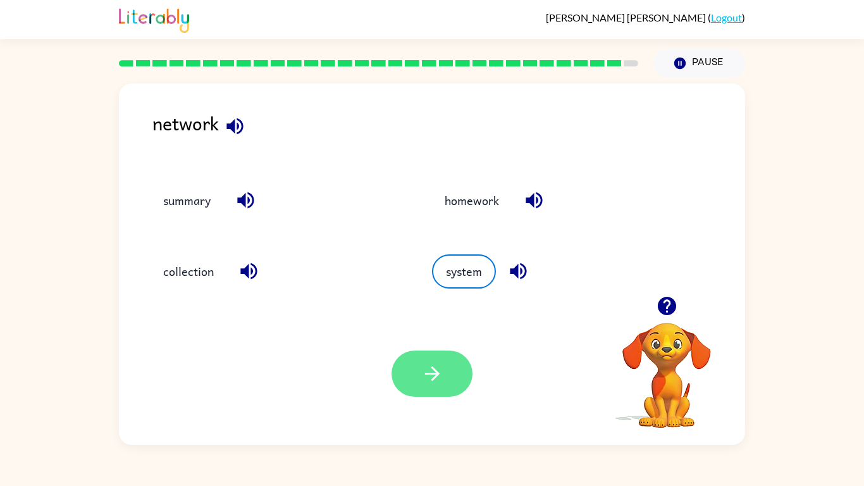
click at [436, 360] on button "button" at bounding box center [431, 373] width 81 height 46
